Goal: Navigation & Orientation: Understand site structure

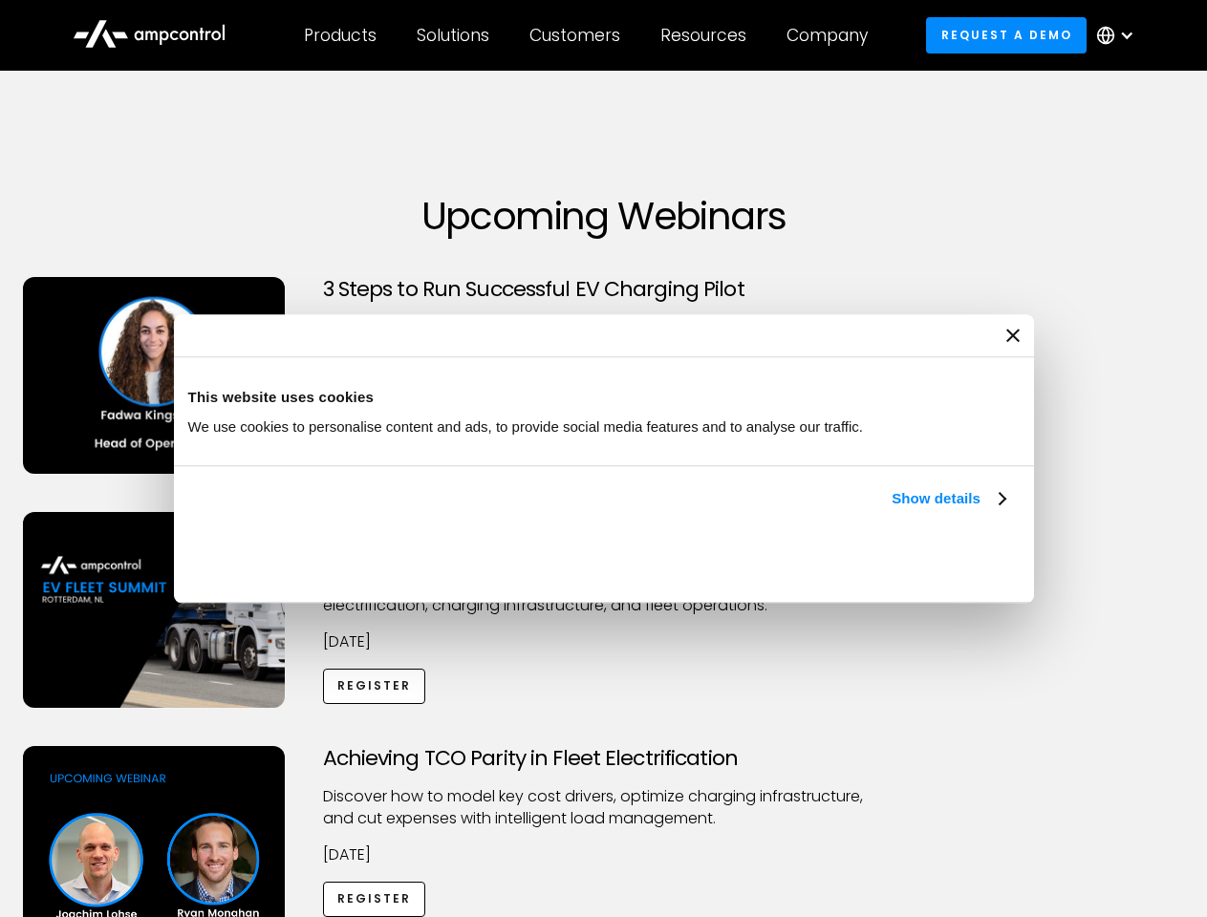
click at [891, 510] on link "Show details" at bounding box center [947, 498] width 113 height 23
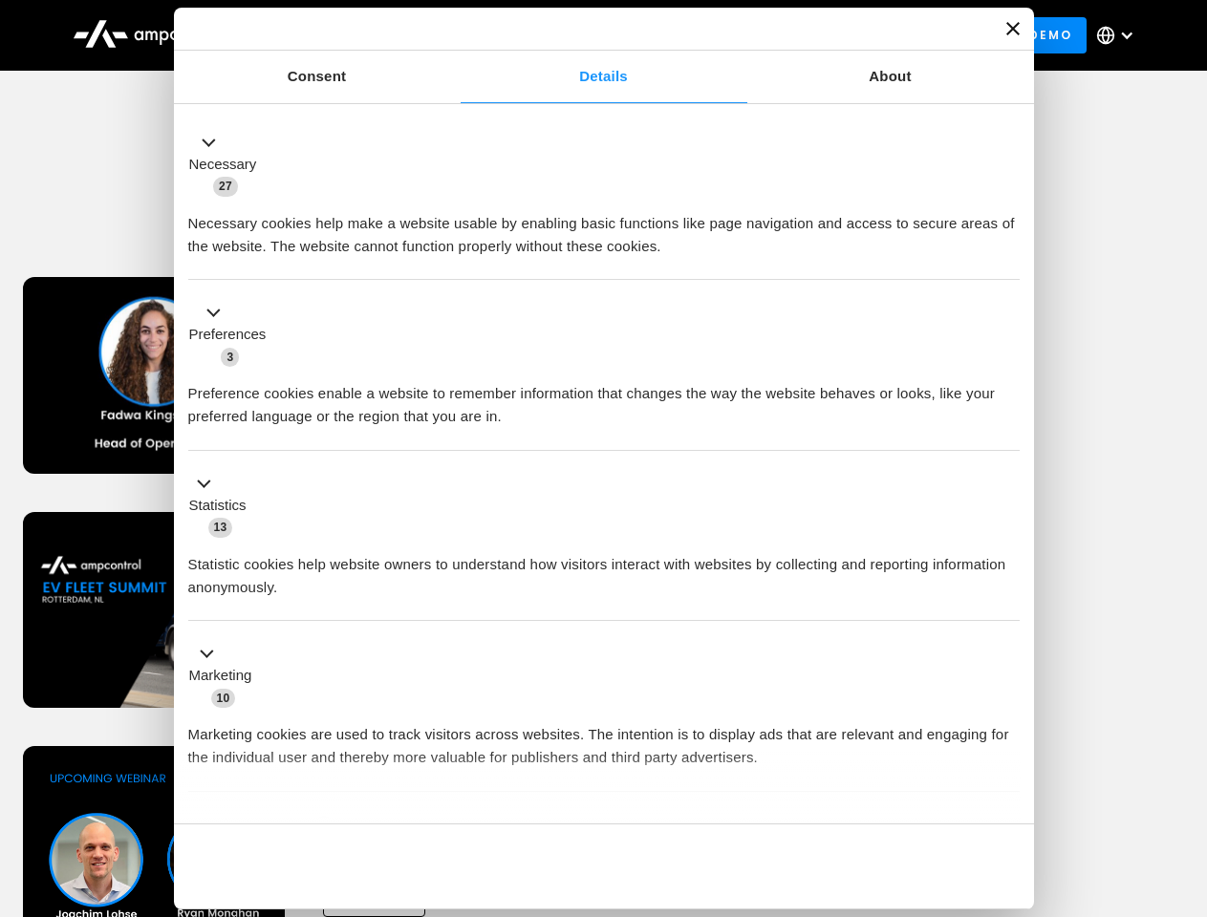
click at [1007, 622] on li "Statistics 13 Statistic cookies help website owners to understand how visitors …" at bounding box center [603, 536] width 831 height 171
click at [1186, 770] on div "Achieving TCO Parity in Fleet Electrification Discover how to model key cost dr…" at bounding box center [604, 896] width 1200 height 300
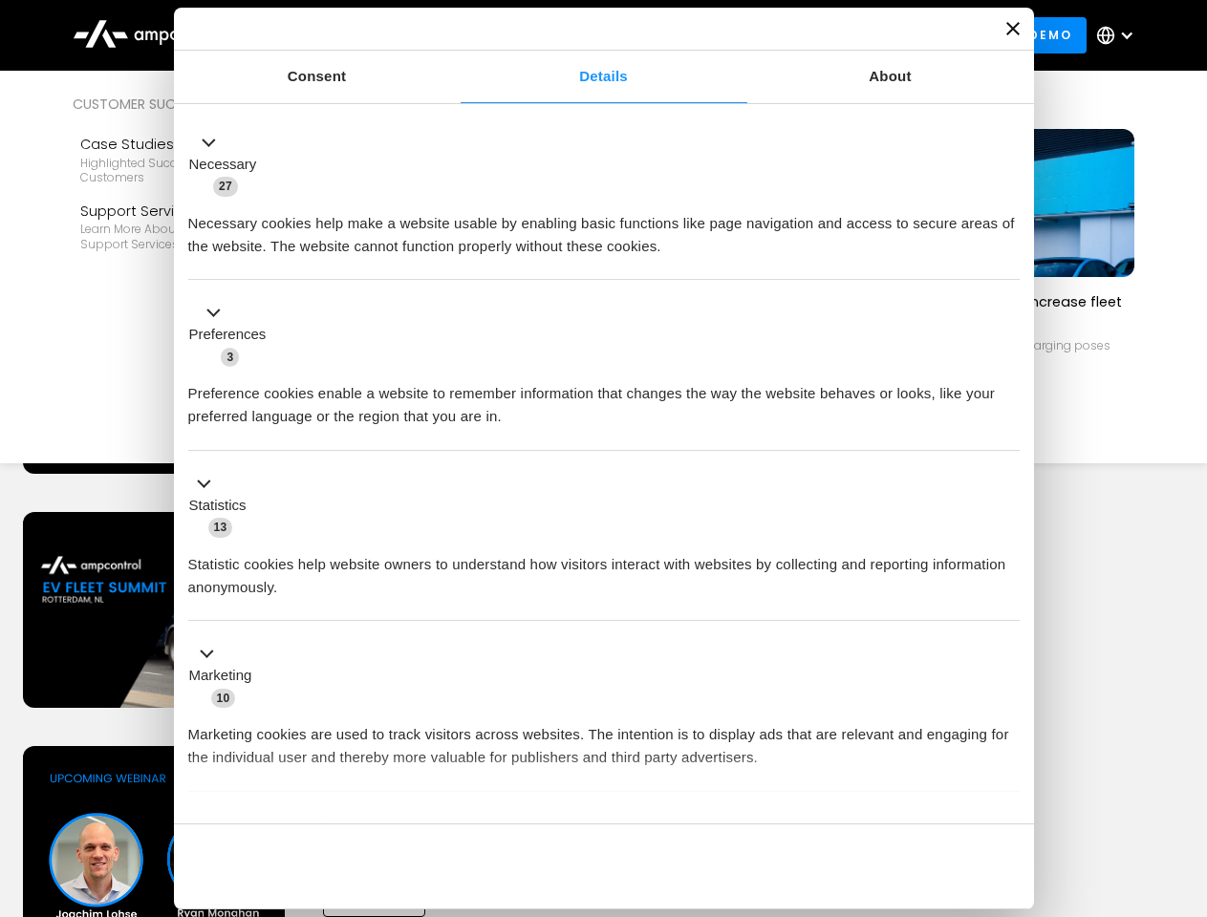
click at [588, 35] on div "Customers" at bounding box center [574, 35] width 91 height 21
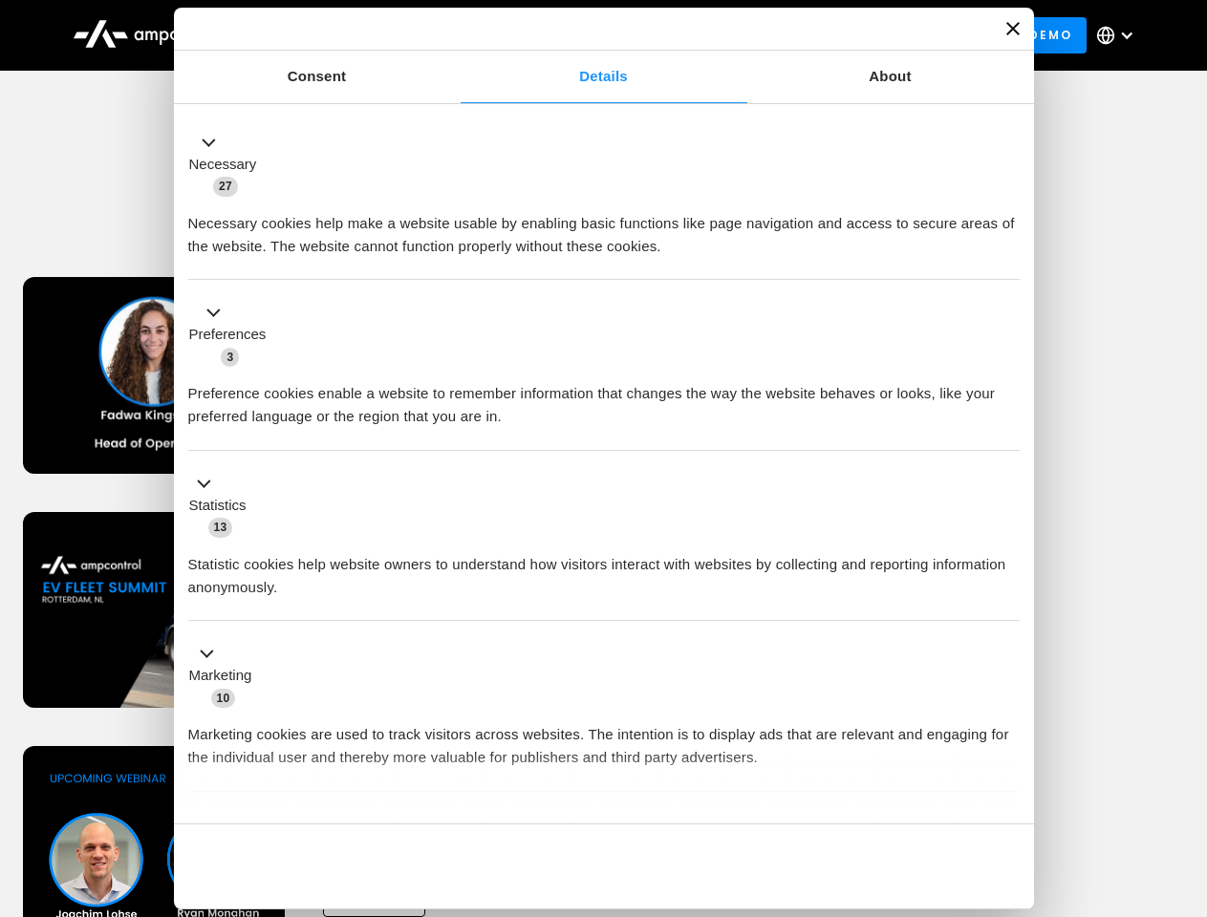
click at [339, 35] on div "Products" at bounding box center [340, 35] width 73 height 21
click at [454, 35] on div "Solutions" at bounding box center [453, 35] width 73 height 21
click at [578, 35] on div "Customers" at bounding box center [574, 35] width 91 height 21
click at [707, 35] on div "Resources" at bounding box center [703, 35] width 86 height 21
click at [833, 35] on div "Company" at bounding box center [826, 35] width 81 height 21
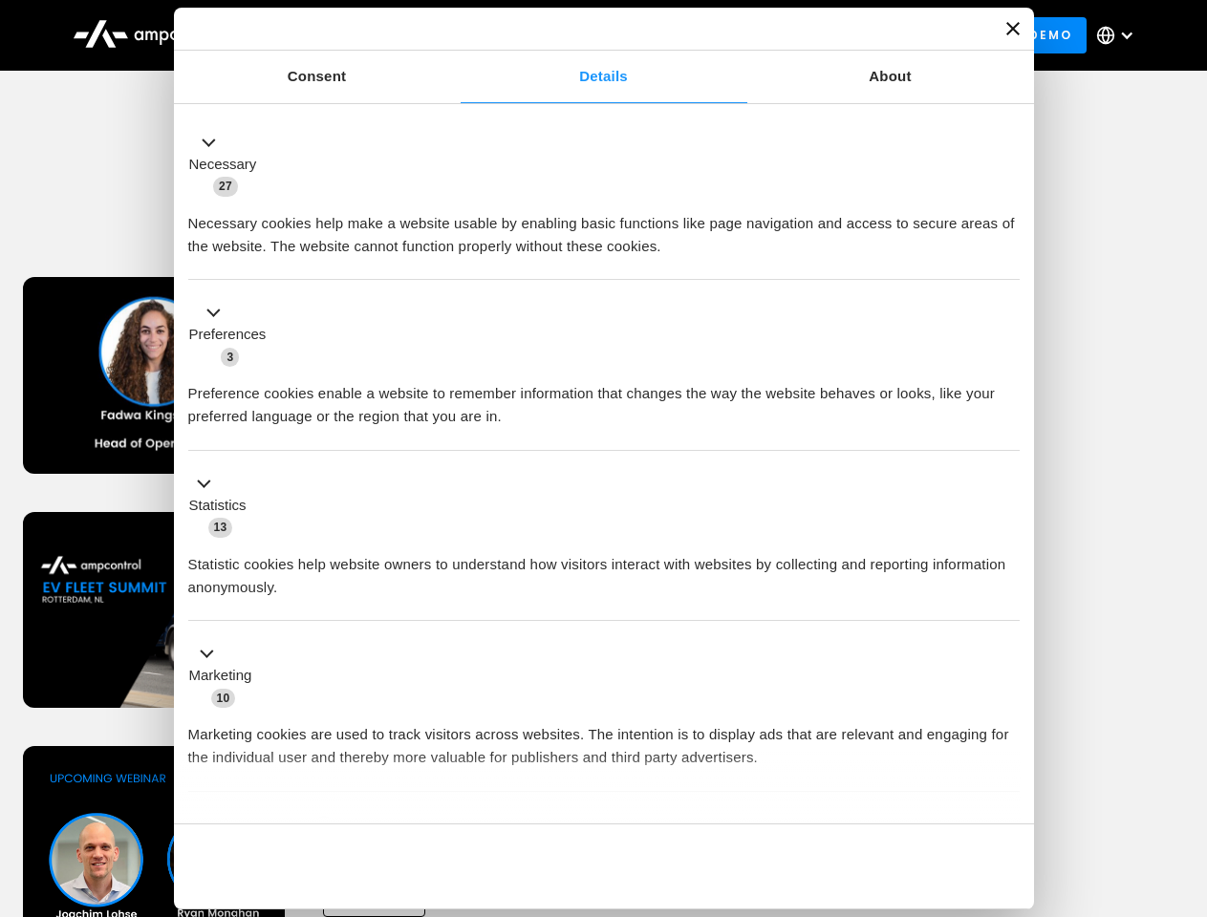
click at [1120, 35] on div at bounding box center [1126, 35] width 15 height 15
